Goal: Find specific page/section: Find specific page/section

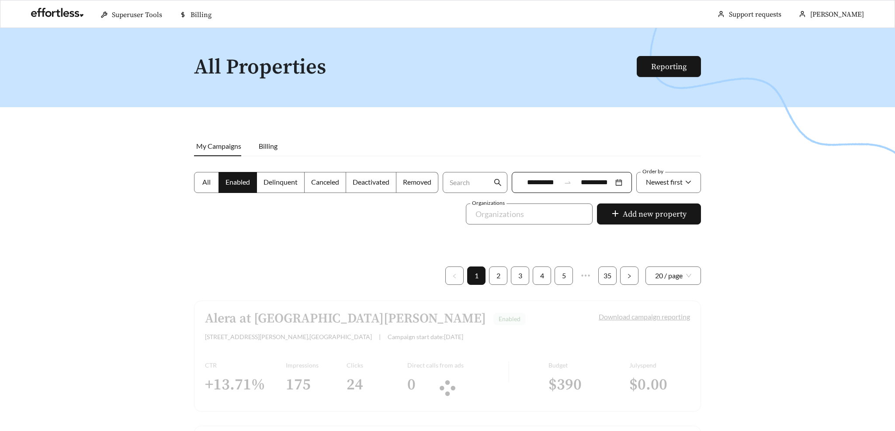
click at [104, 146] on div at bounding box center [447, 243] width 895 height 431
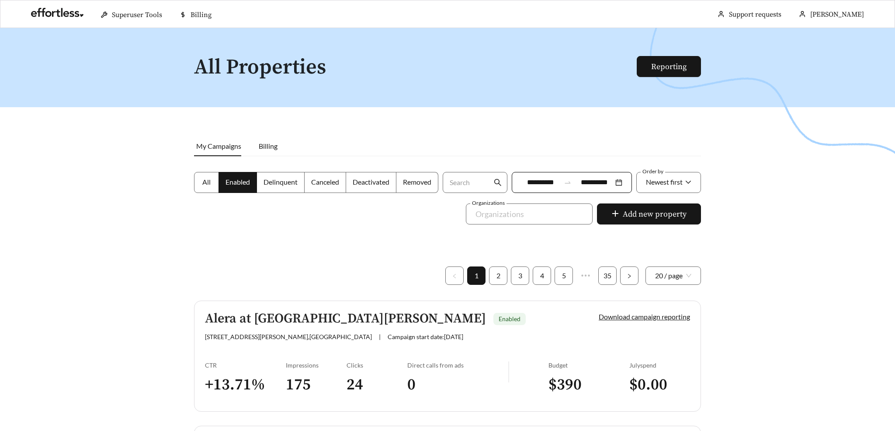
click at [169, 192] on div at bounding box center [447, 243] width 895 height 431
